Goal: Check status: Check status

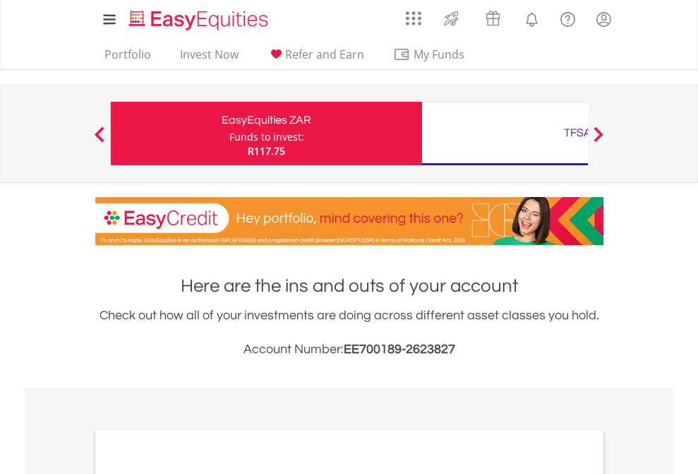
click at [230, 133] on div "Funds to invest:" at bounding box center [267, 137] width 75 height 14
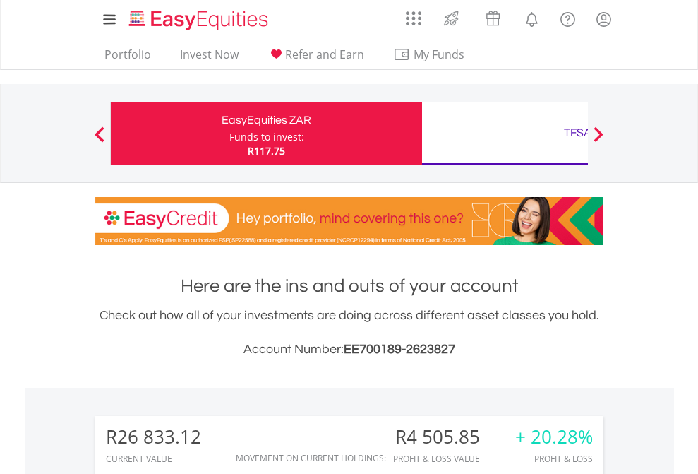
scroll to position [136, 222]
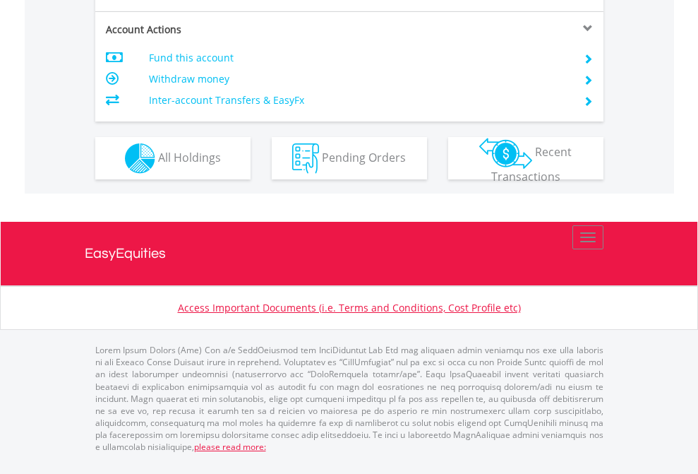
scroll to position [1326, 0]
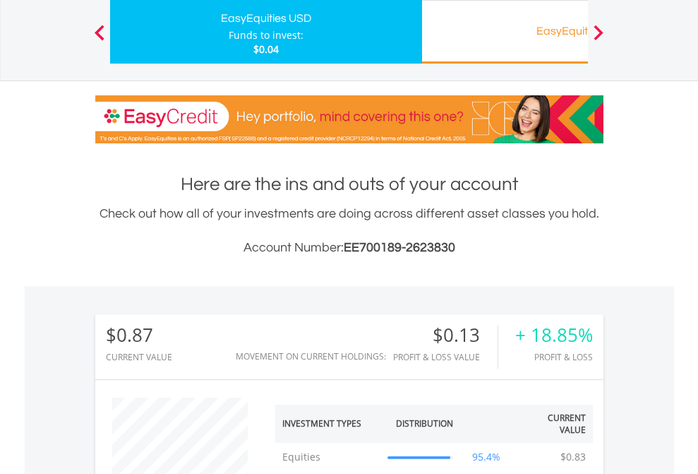
click at [505, 32] on div "EasyEquities RA" at bounding box center [578, 31] width 294 height 20
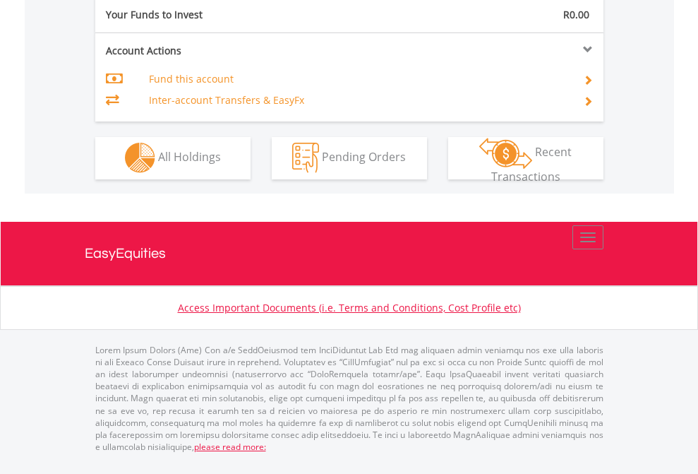
scroll to position [1321, 0]
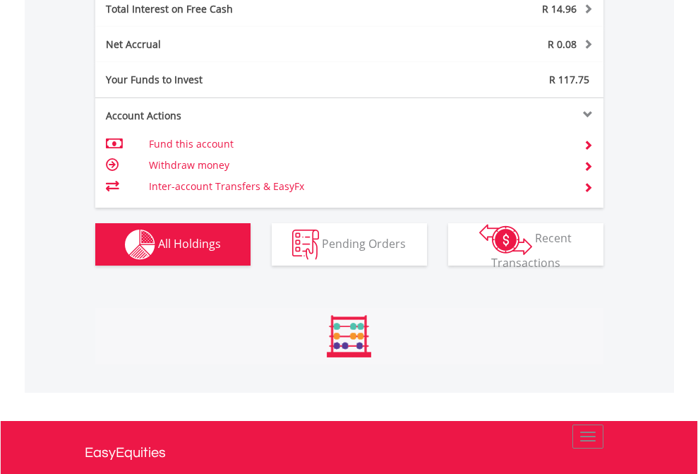
scroll to position [1627, 0]
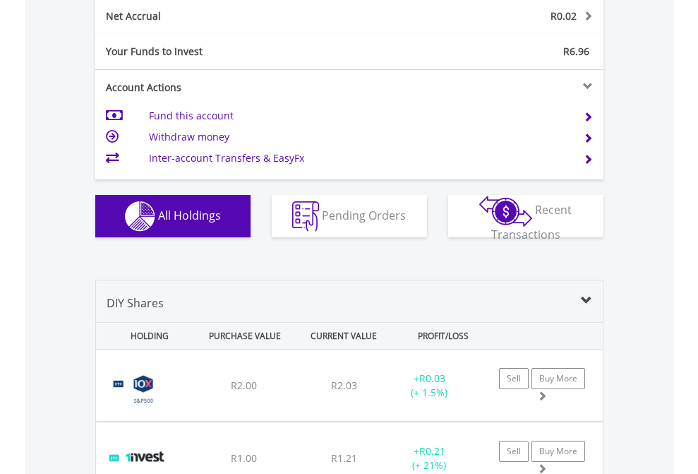
scroll to position [1599, 0]
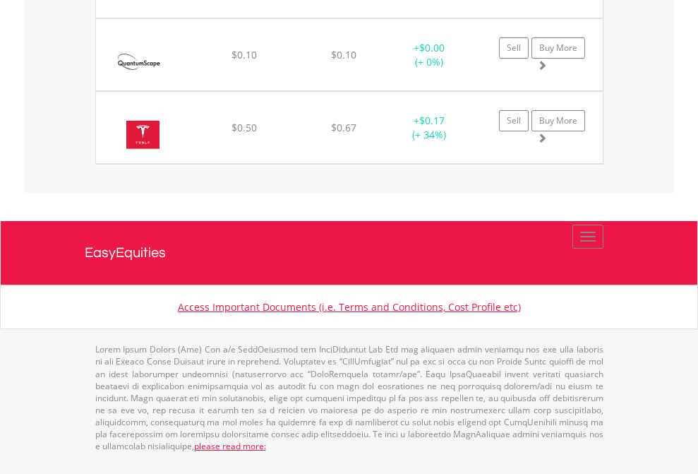
scroll to position [136, 222]
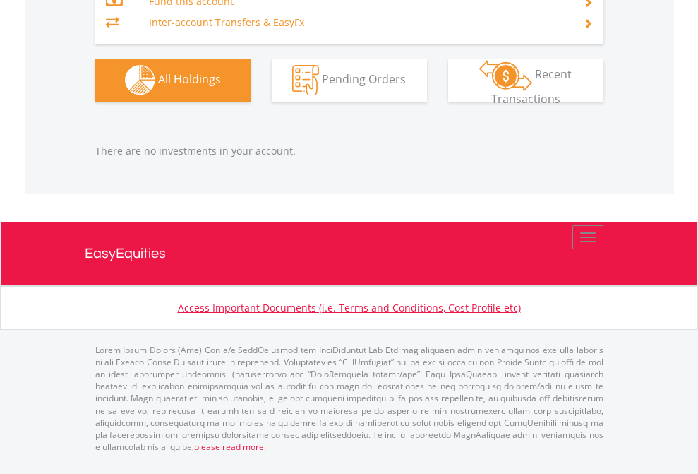
scroll to position [136, 222]
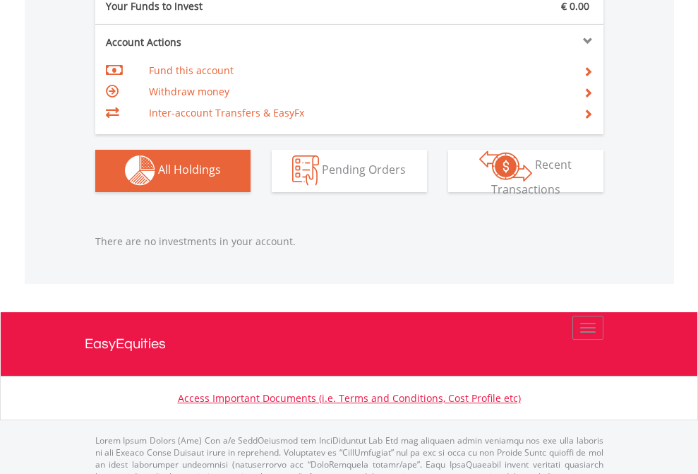
scroll to position [1398, 0]
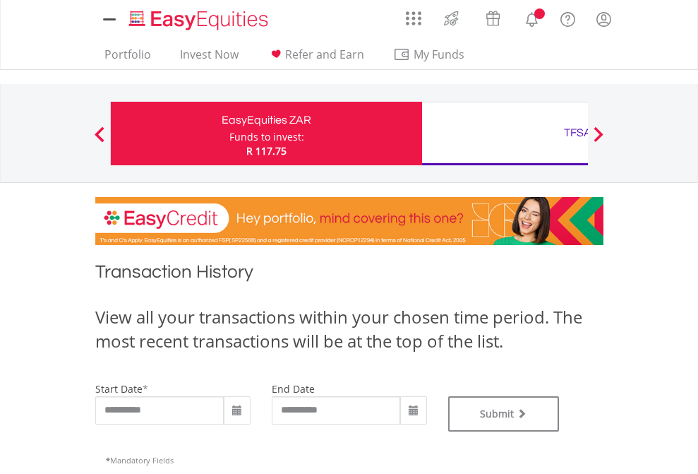
type input "**********"
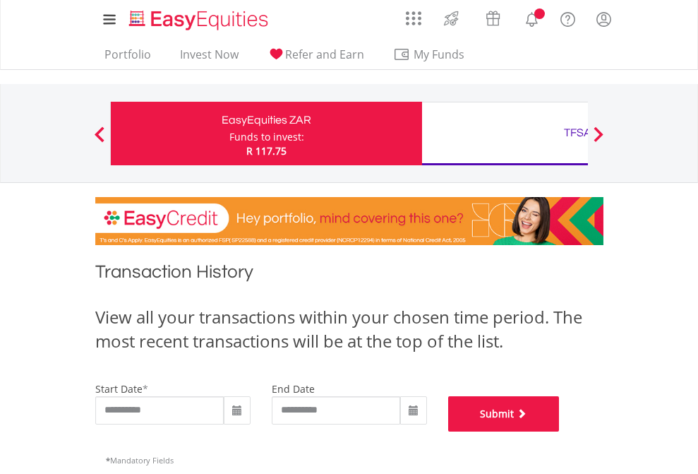
click at [560, 432] on button "Submit" at bounding box center [504, 413] width 112 height 35
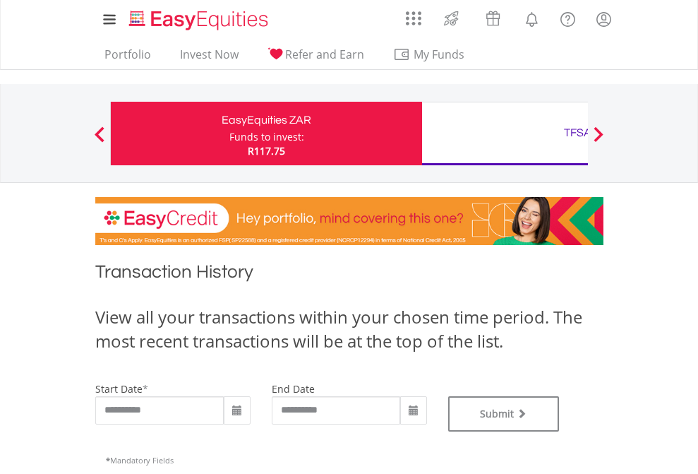
click at [505, 133] on div "TFSA" at bounding box center [578, 133] width 294 height 20
type input "**********"
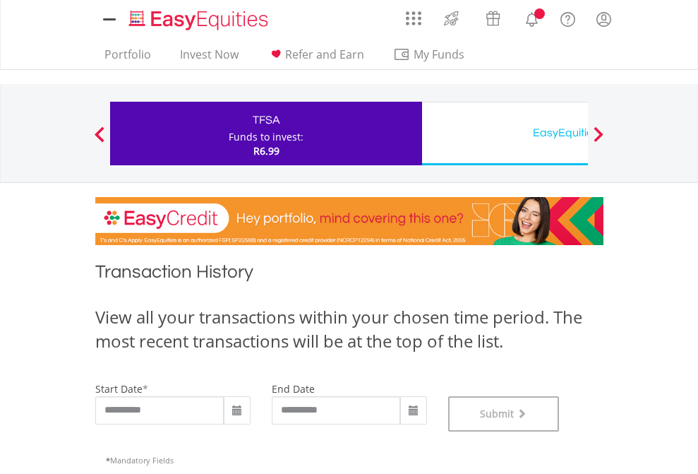
scroll to position [573, 0]
click at [505, 133] on div "EasyEquities USD" at bounding box center [578, 133] width 294 height 20
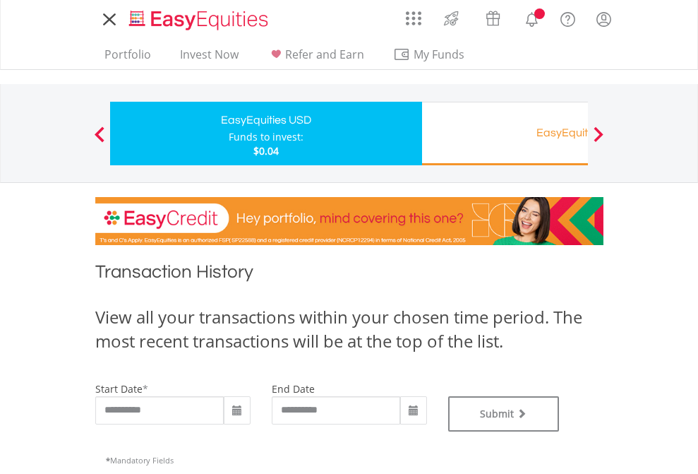
type input "**********"
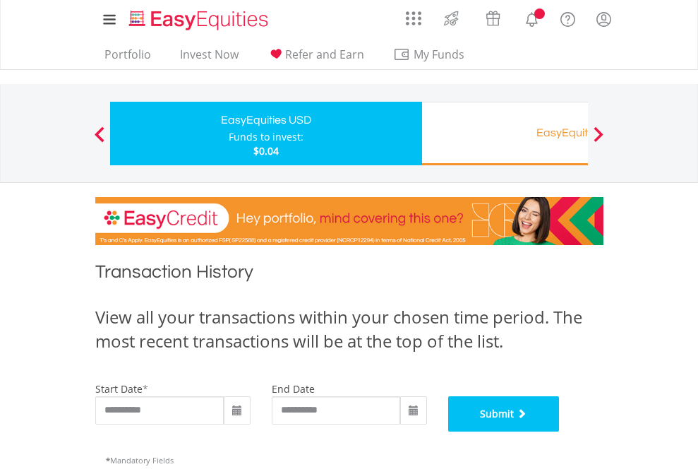
click at [560, 432] on button "Submit" at bounding box center [504, 413] width 112 height 35
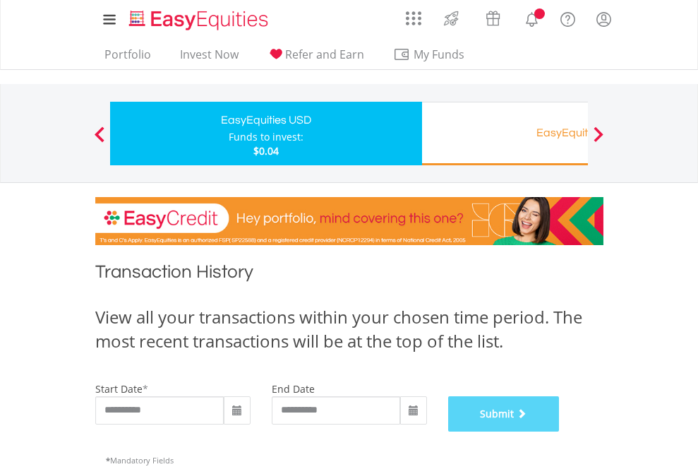
scroll to position [573, 0]
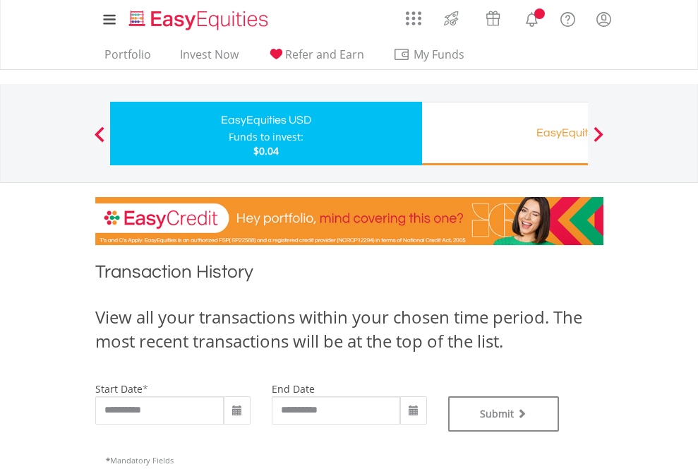
click at [505, 133] on div "EasyEquities RA" at bounding box center [578, 133] width 294 height 20
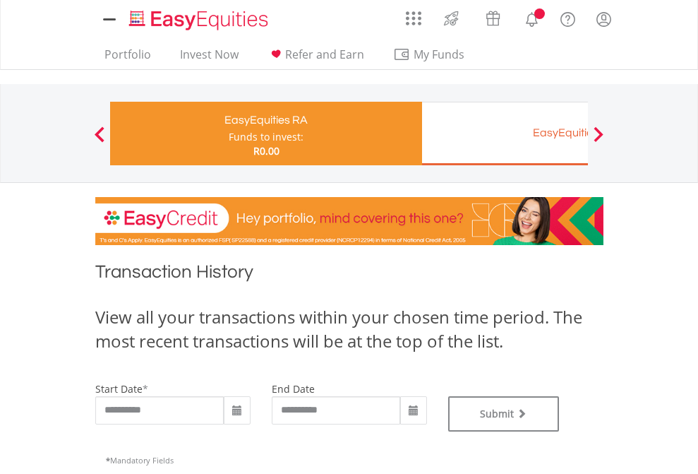
type input "**********"
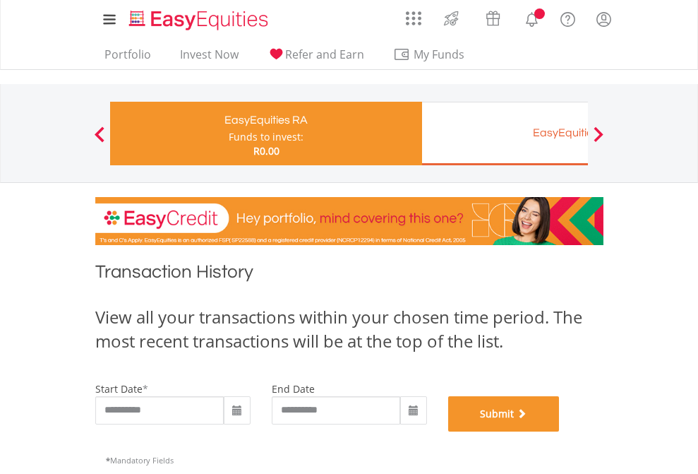
click at [560, 432] on button "Submit" at bounding box center [504, 413] width 112 height 35
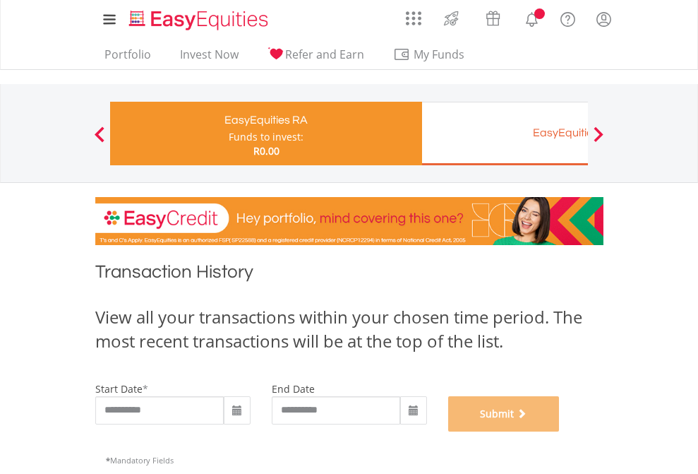
scroll to position [573, 0]
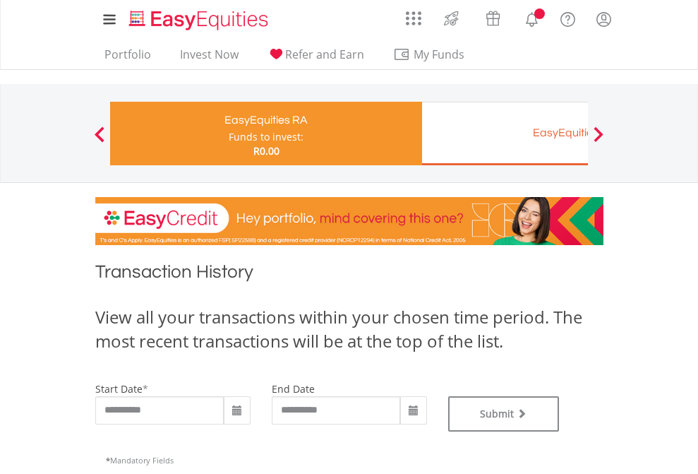
click at [505, 133] on div "EasyEquities EUR" at bounding box center [578, 133] width 294 height 20
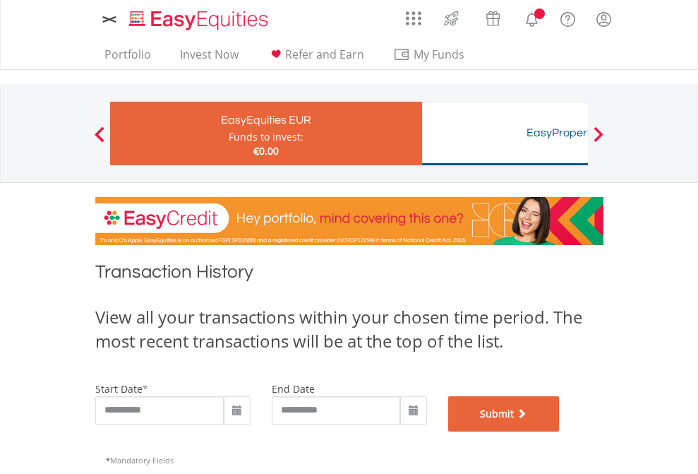
click at [560, 432] on button "Submit" at bounding box center [504, 413] width 112 height 35
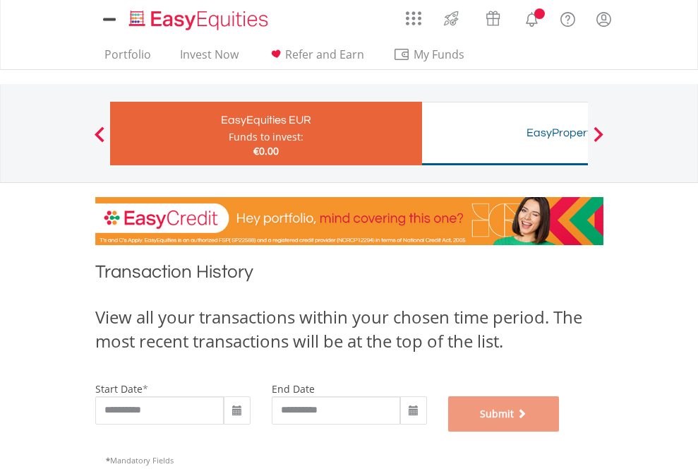
scroll to position [573, 0]
